Goal: Information Seeking & Learning: Learn about a topic

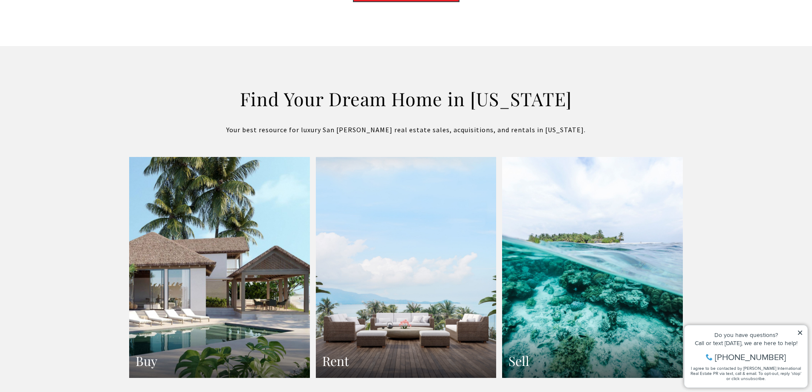
scroll to position [1492, 0]
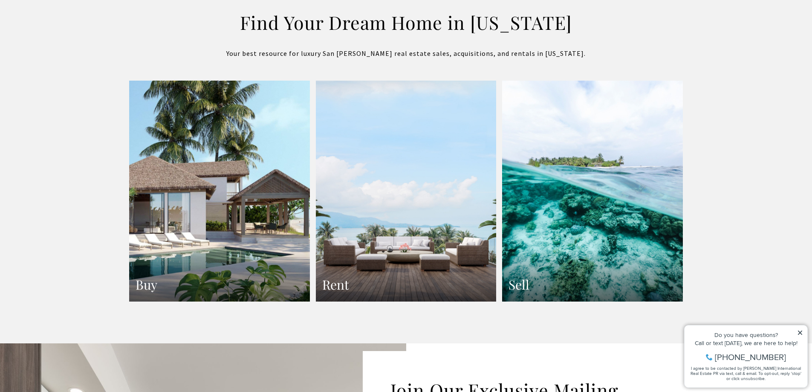
click at [266, 240] on link "Buy" at bounding box center [219, 191] width 181 height 221
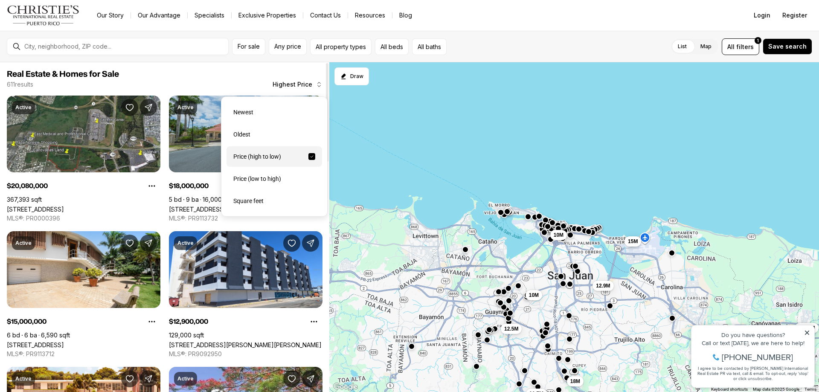
click at [293, 84] on span "Highest Price" at bounding box center [292, 84] width 40 height 7
click at [272, 184] on div "Price (low to high)" at bounding box center [273, 178] width 95 height 20
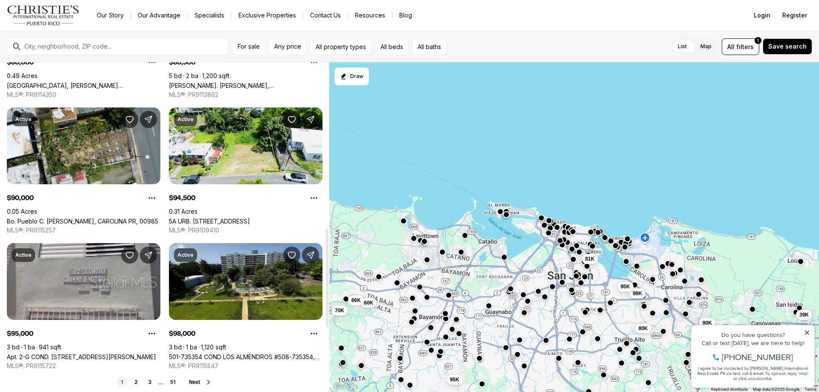
scroll to position [554, 0]
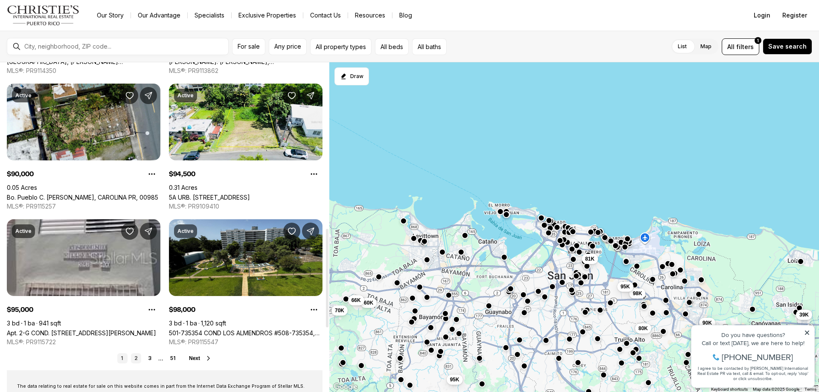
click at [136, 362] on link "2" at bounding box center [136, 358] width 10 height 10
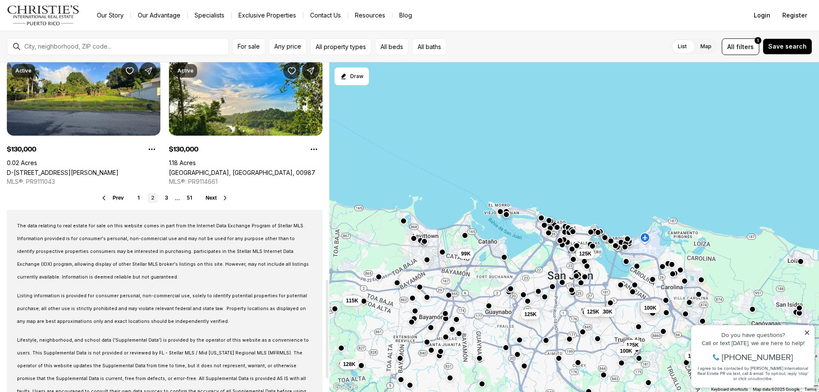
scroll to position [725, 0]
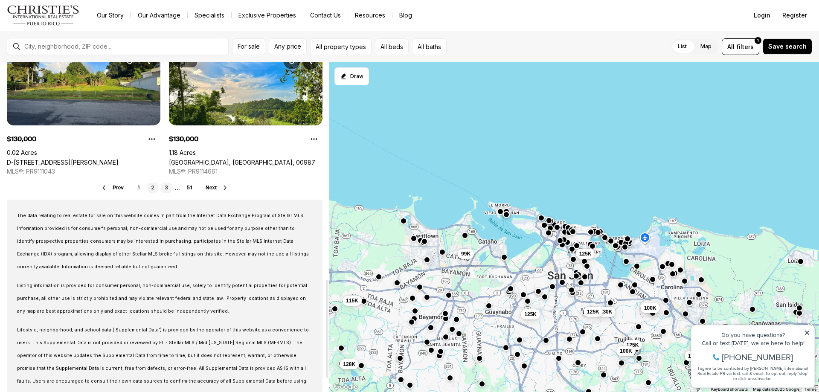
click at [167, 188] on link "3" at bounding box center [166, 187] width 10 height 10
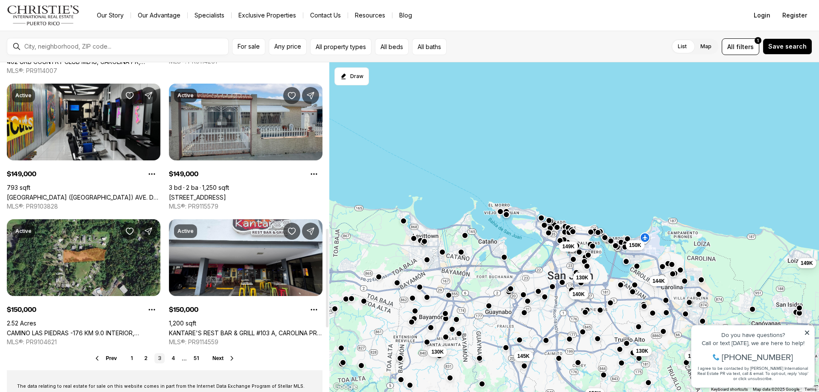
scroll to position [597, 0]
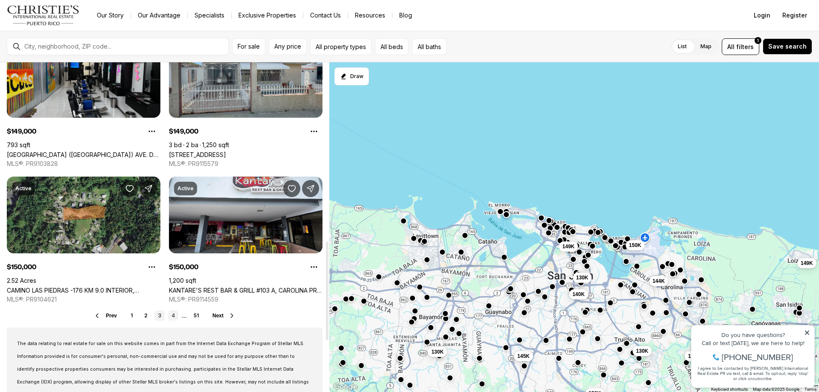
click at [173, 316] on link "4" at bounding box center [173, 315] width 10 height 10
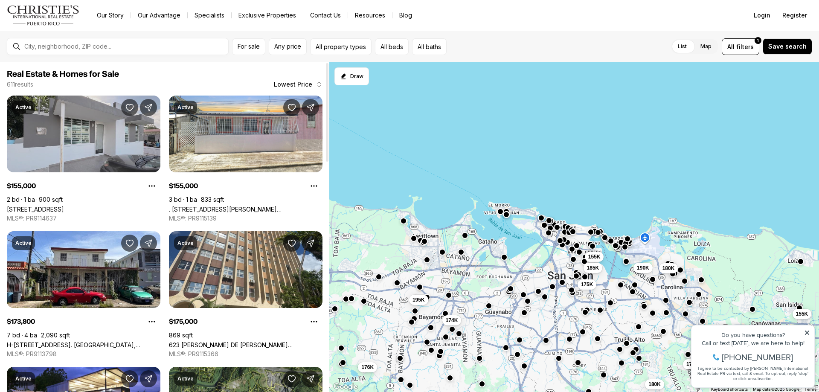
click at [64, 205] on link "Calle 10 10, CANOVANAS PR, 00729" at bounding box center [35, 208] width 57 height 7
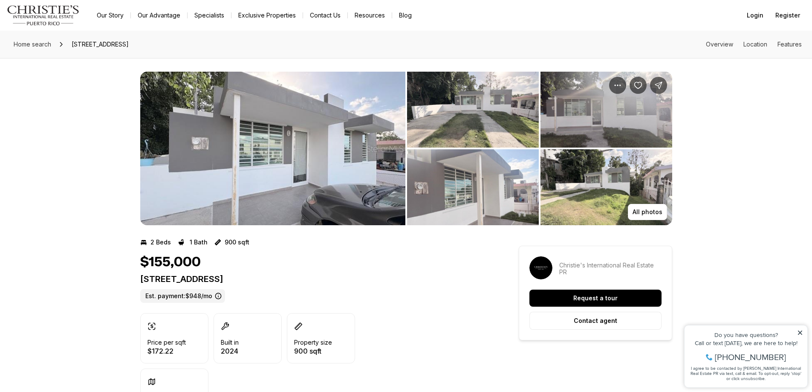
click at [260, 158] on img "View image gallery" at bounding box center [272, 148] width 265 height 153
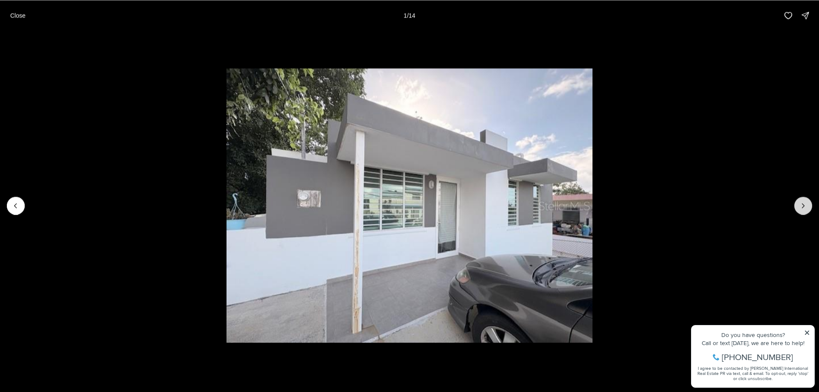
click at [805, 210] on button "Next slide" at bounding box center [803, 206] width 18 height 18
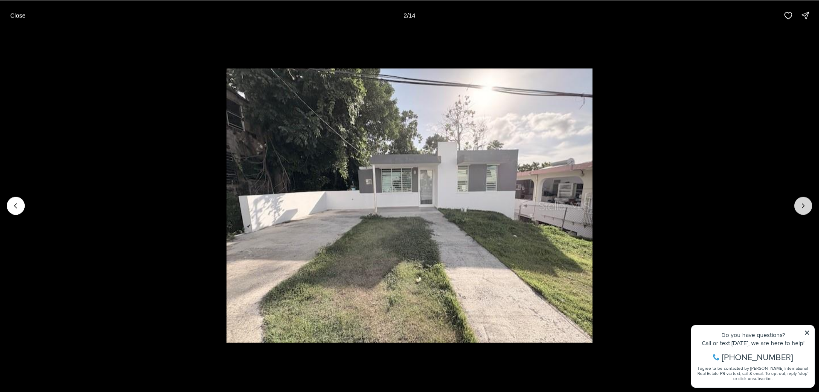
click at [803, 211] on button "Next slide" at bounding box center [803, 206] width 18 height 18
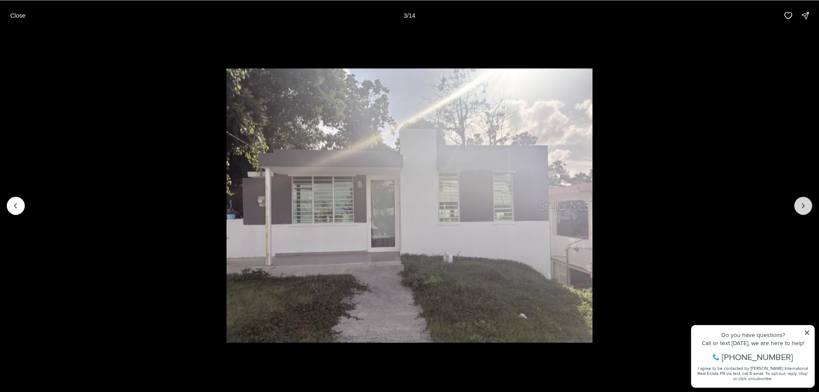
click at [803, 211] on button "Next slide" at bounding box center [803, 206] width 18 height 18
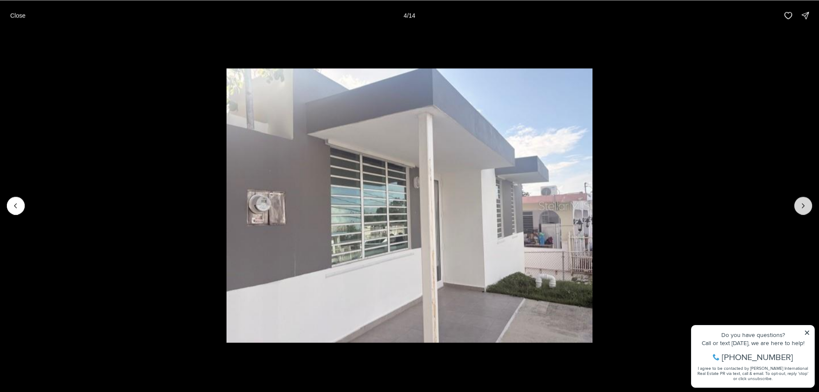
click at [803, 211] on button "Next slide" at bounding box center [803, 206] width 18 height 18
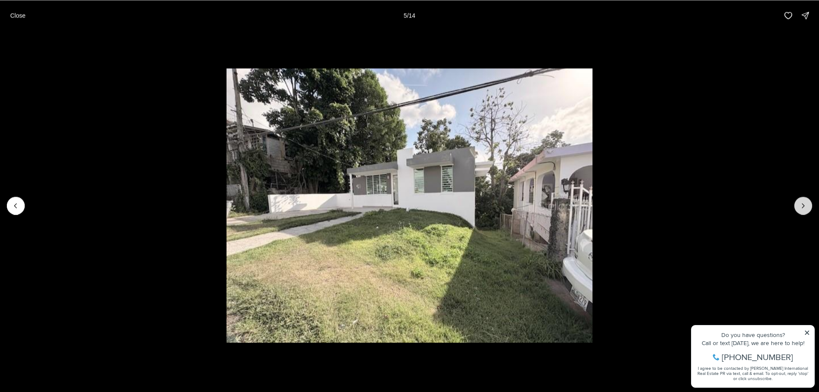
click at [803, 211] on button "Next slide" at bounding box center [803, 206] width 18 height 18
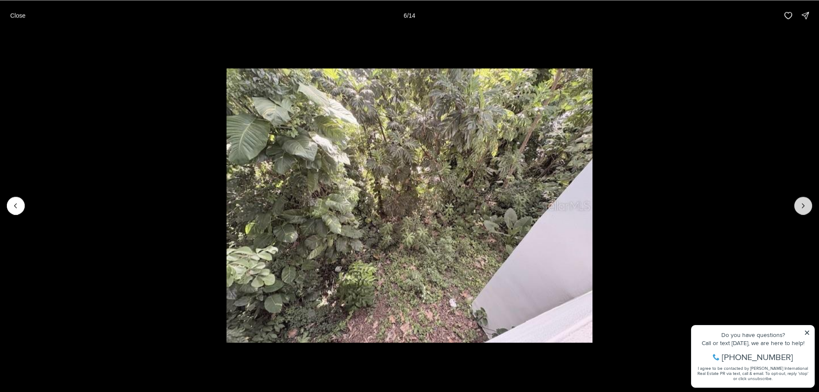
click at [803, 211] on button "Next slide" at bounding box center [803, 206] width 18 height 18
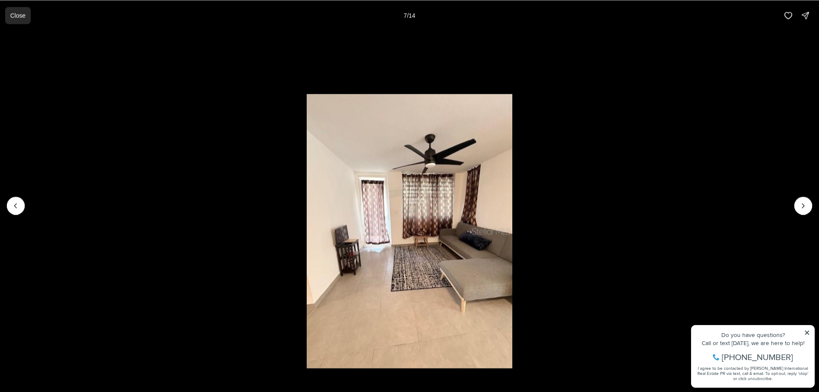
click at [28, 16] on button "Close" at bounding box center [18, 15] width 26 height 17
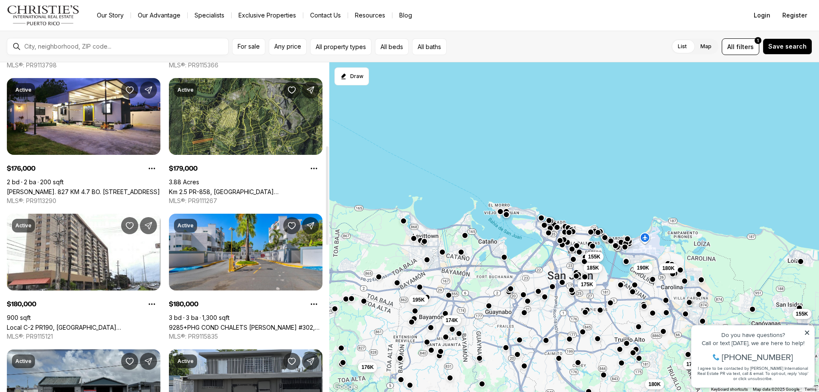
scroll to position [298, 0]
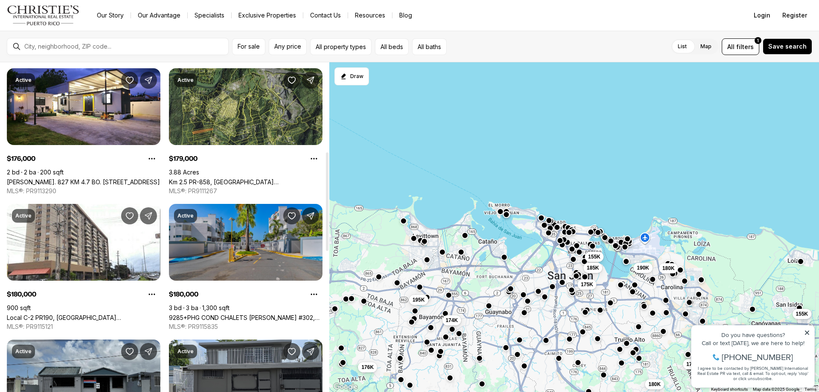
click at [243, 314] on link "9285+PHG COND CHALETS SEVILLANO #302, TRUJILLO ALTO PR, 00976" at bounding box center [245, 317] width 153 height 7
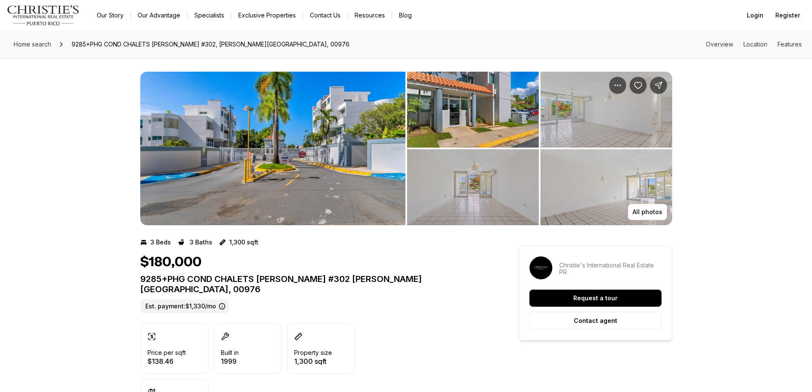
click at [266, 149] on img "View image gallery" at bounding box center [272, 148] width 265 height 153
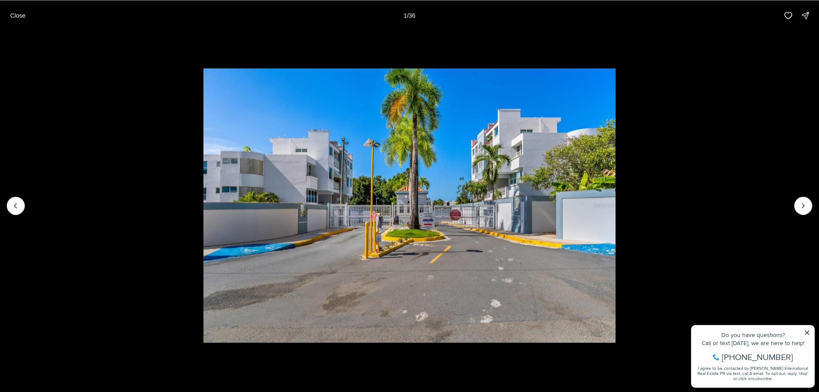
click at [803, 220] on li "1 of 36" at bounding box center [409, 205] width 819 height 349
click at [801, 204] on icon "Next slide" at bounding box center [803, 205] width 9 height 9
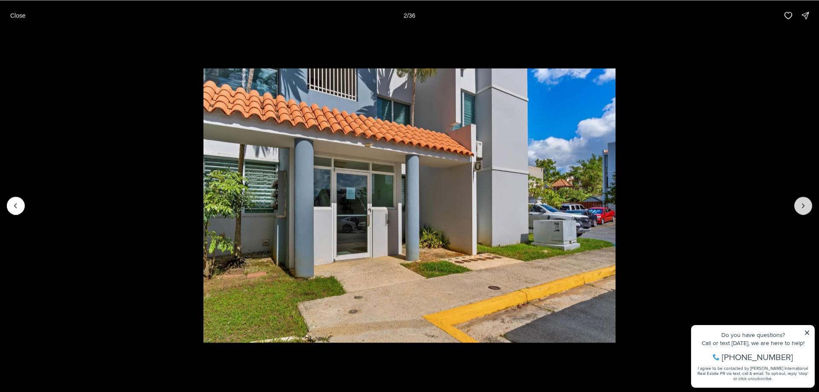
click at [801, 204] on icon "Next slide" at bounding box center [803, 205] width 9 height 9
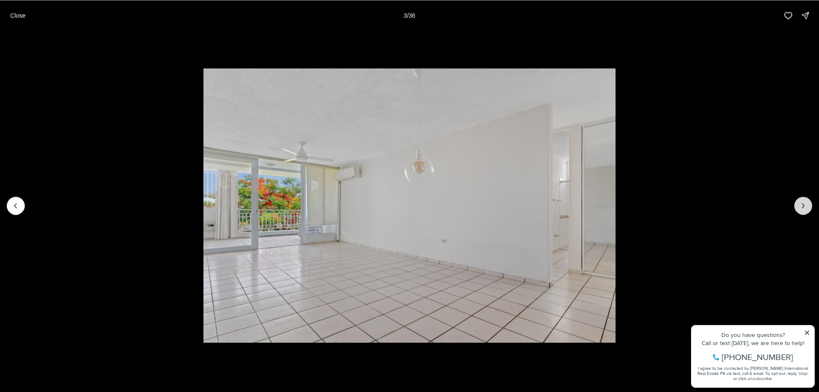
click at [801, 204] on icon "Next slide" at bounding box center [803, 205] width 9 height 9
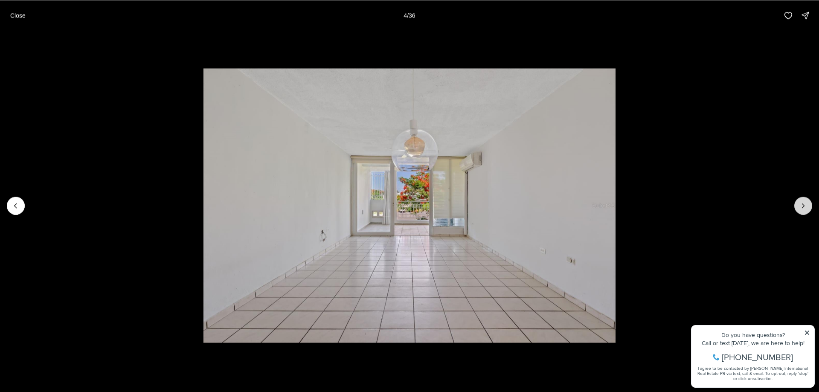
click at [801, 204] on icon "Next slide" at bounding box center [803, 205] width 9 height 9
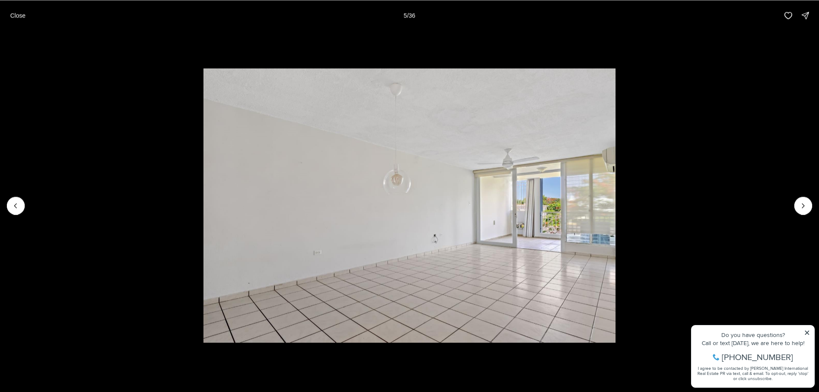
drag, startPoint x: 801, startPoint y: 203, endPoint x: 791, endPoint y: 205, distance: 9.5
click at [800, 203] on icon "Next slide" at bounding box center [803, 205] width 9 height 9
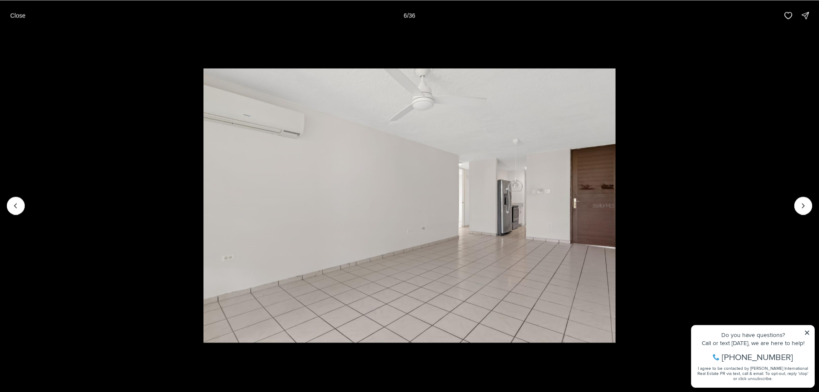
click at [791, 205] on li "6 of 36" at bounding box center [409, 205] width 819 height 349
click at [799, 205] on icon "Next slide" at bounding box center [803, 205] width 9 height 9
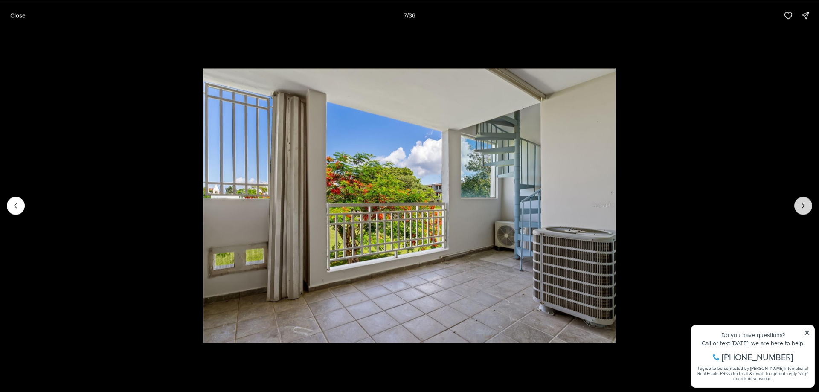
click at [799, 205] on icon "Next slide" at bounding box center [803, 205] width 9 height 9
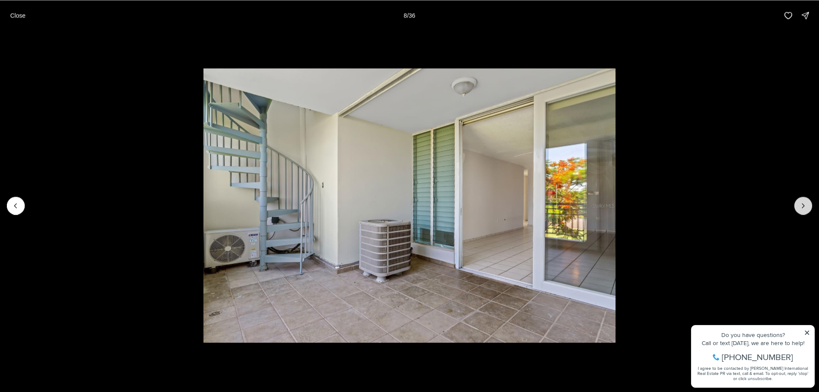
click at [799, 205] on icon "Next slide" at bounding box center [803, 205] width 9 height 9
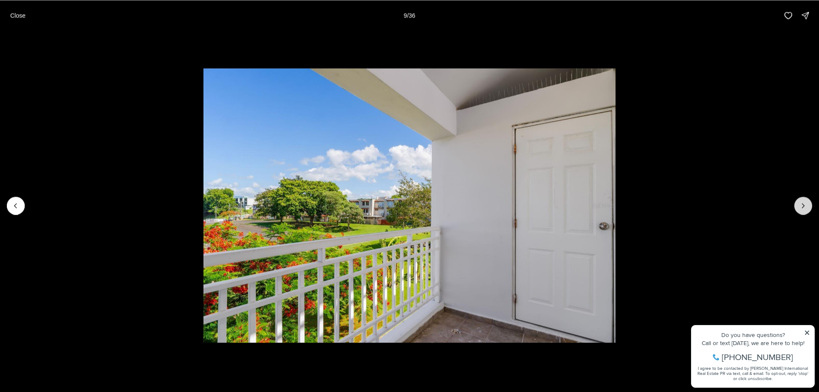
click at [799, 205] on icon "Next slide" at bounding box center [803, 205] width 9 height 9
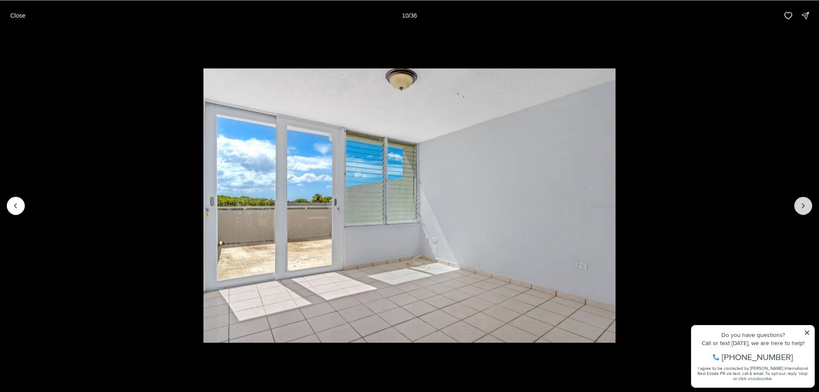
click at [799, 205] on icon "Next slide" at bounding box center [803, 205] width 9 height 9
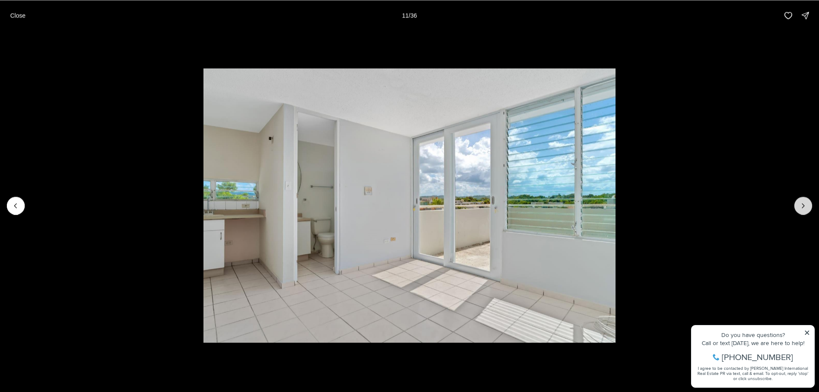
click at [799, 205] on icon "Next slide" at bounding box center [803, 205] width 9 height 9
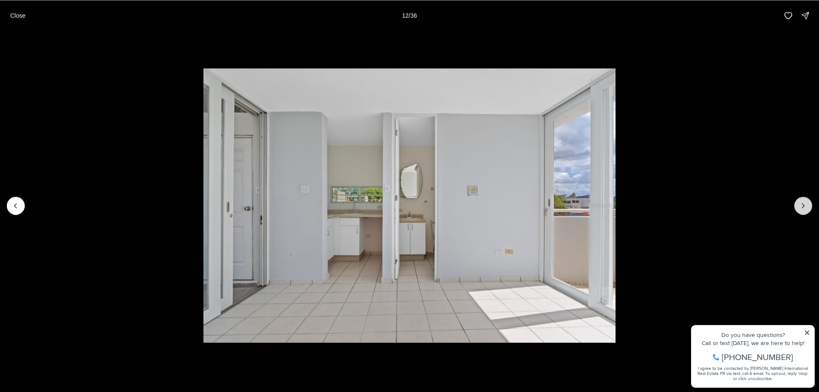
click at [799, 205] on icon "Next slide" at bounding box center [803, 205] width 9 height 9
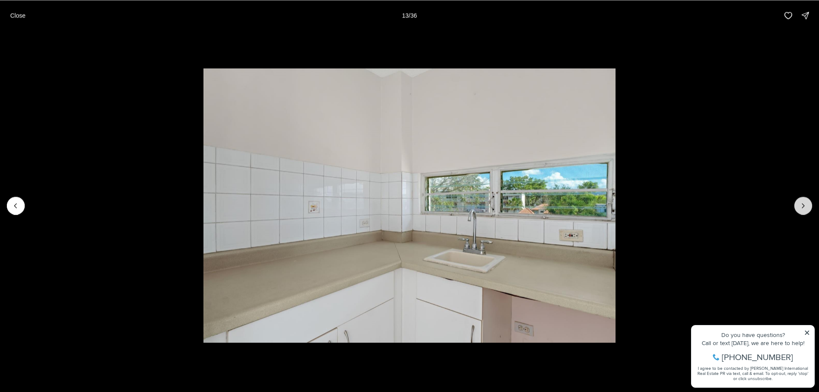
click at [799, 205] on icon "Next slide" at bounding box center [803, 205] width 9 height 9
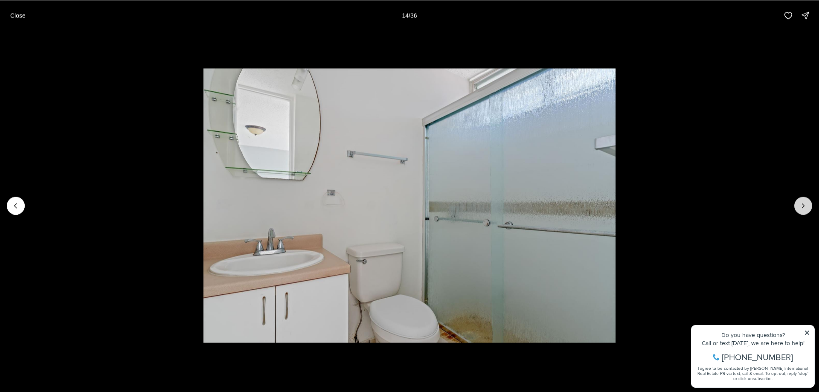
click at [799, 205] on icon "Next slide" at bounding box center [803, 205] width 9 height 9
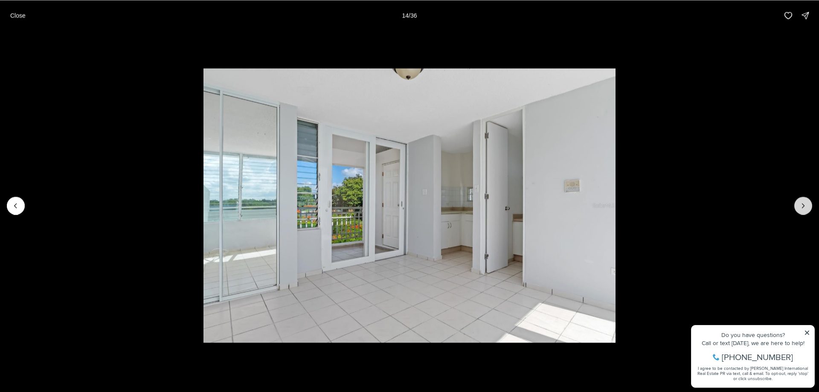
click at [799, 205] on icon "Next slide" at bounding box center [803, 205] width 9 height 9
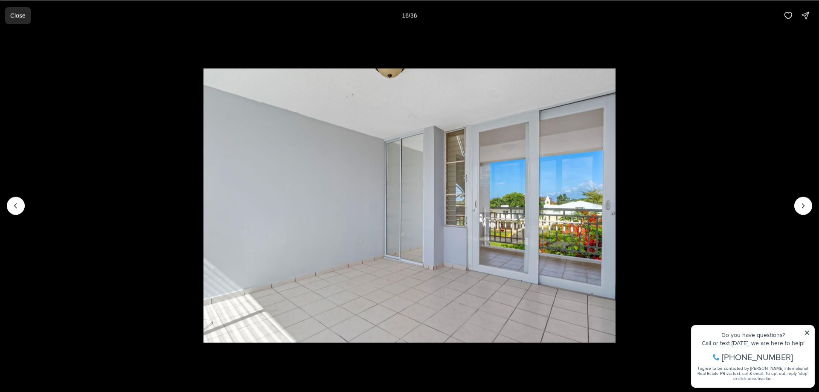
click at [25, 17] on button "Close" at bounding box center [18, 15] width 26 height 17
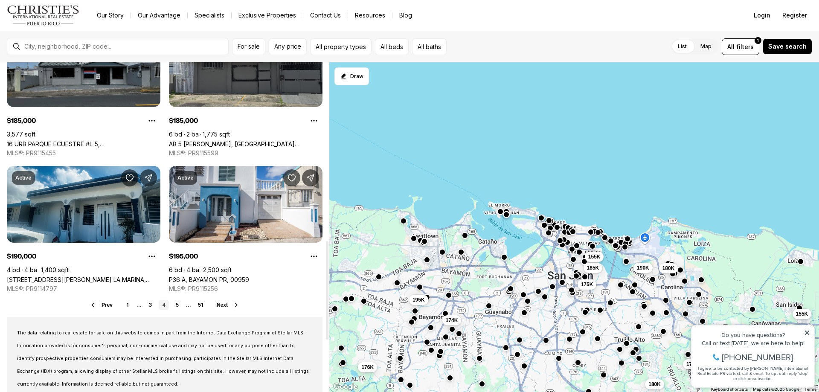
scroll to position [639, 0]
